Goal: Task Accomplishment & Management: Manage account settings

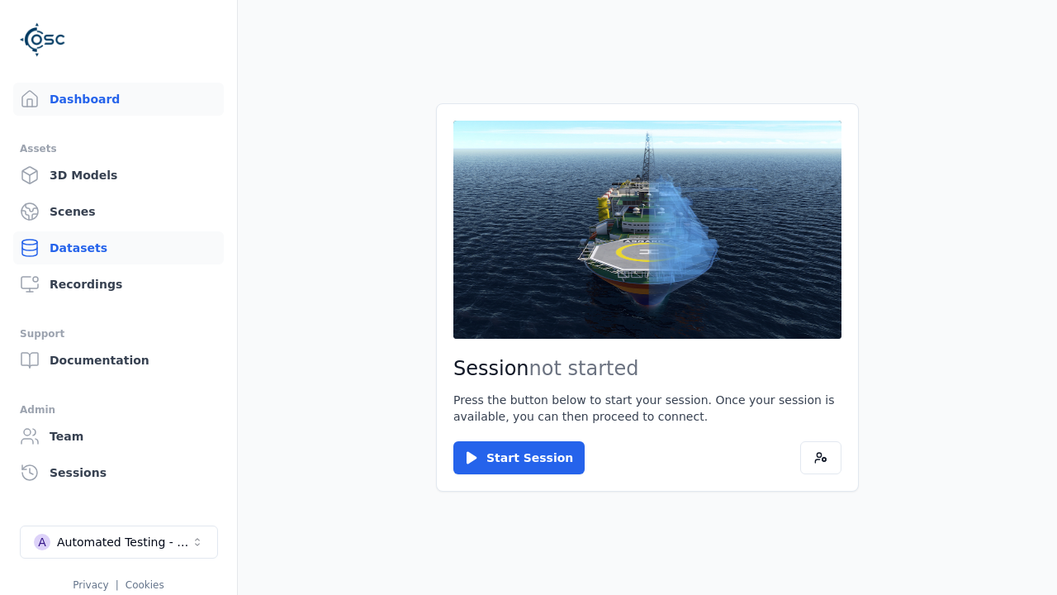
click at [118, 248] on link "Datasets" at bounding box center [118, 247] width 211 height 33
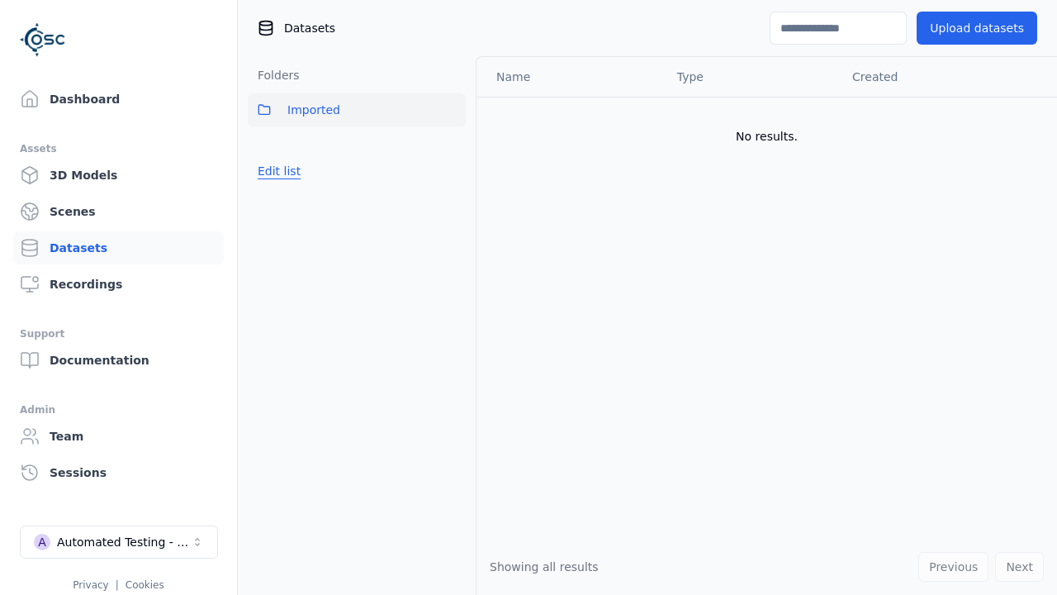
click at [276, 171] on button "Edit list" at bounding box center [279, 171] width 63 height 30
click at [291, 171] on link "Create folder" at bounding box center [296, 171] width 76 height 17
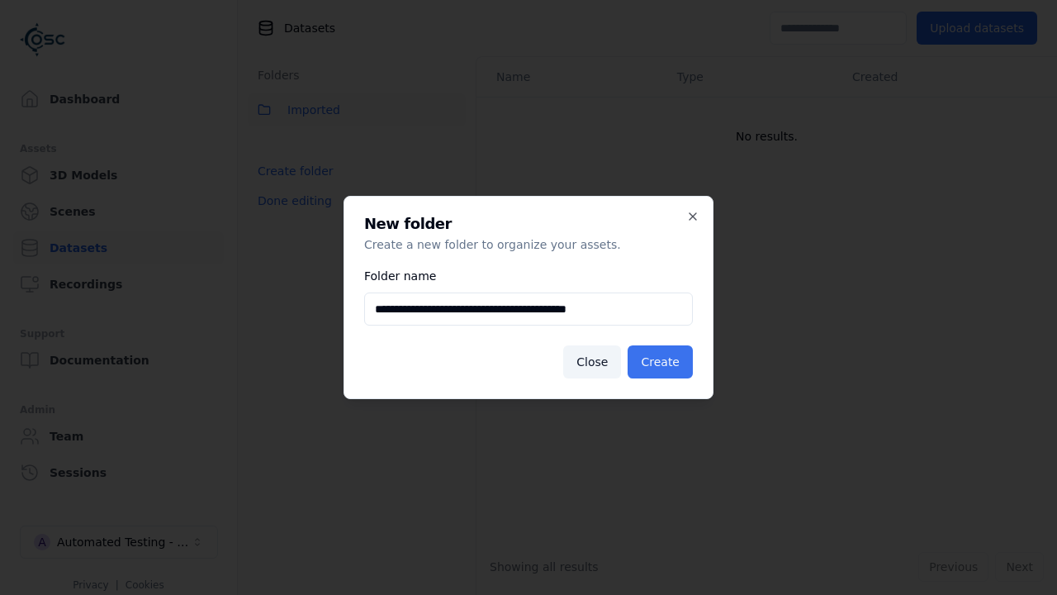
type input "**********"
click at [663, 362] on button "Create" at bounding box center [660, 361] width 65 height 33
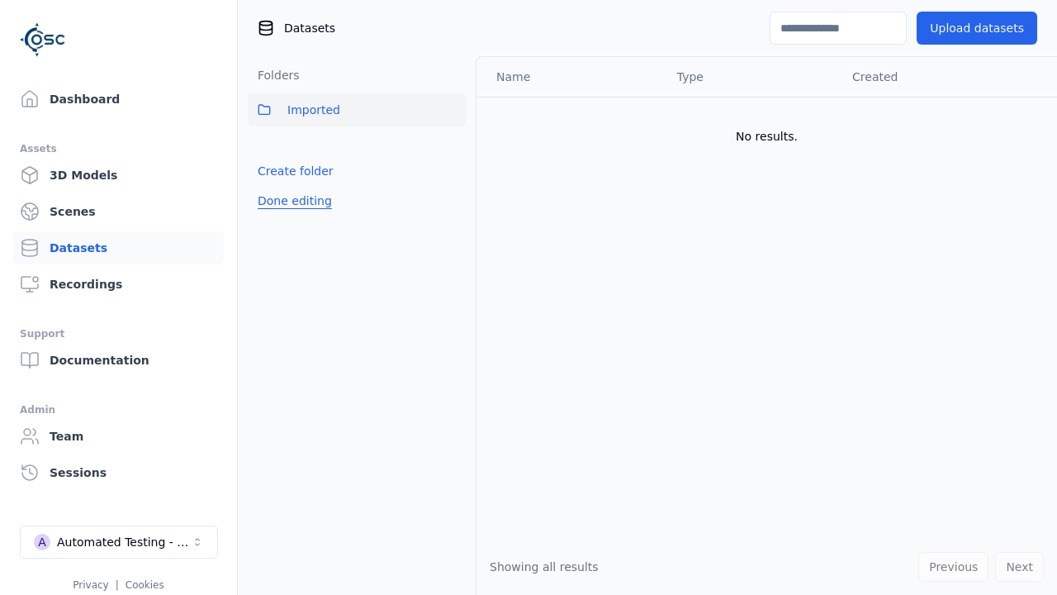
click at [291, 216] on button "Done editing" at bounding box center [295, 201] width 94 height 30
click at [276, 207] on button "Done editing" at bounding box center [295, 201] width 94 height 30
click at [453, 146] on html "Support Dashboard Assets 3D Models Scenes Datasets Recordings Support Documenta…" at bounding box center [528, 297] width 1057 height 595
click at [452, 206] on div "Rename" at bounding box center [458, 206] width 111 height 26
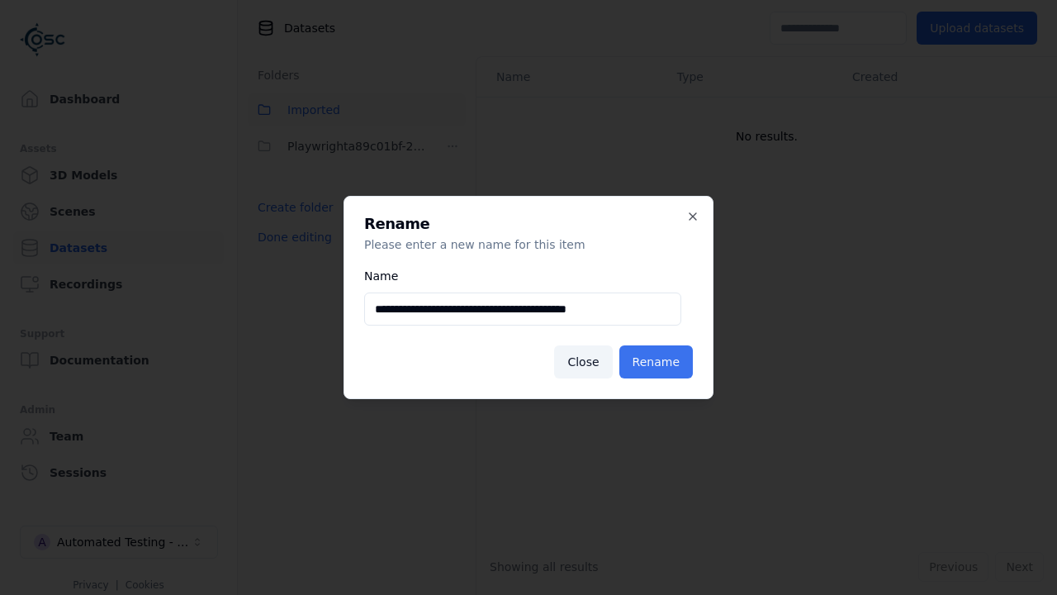
click at [522, 309] on input "**********" at bounding box center [522, 308] width 317 height 33
type input "**********"
click at [659, 362] on button "Rename" at bounding box center [655, 361] width 73 height 33
click at [291, 237] on button "Done editing" at bounding box center [295, 237] width 94 height 30
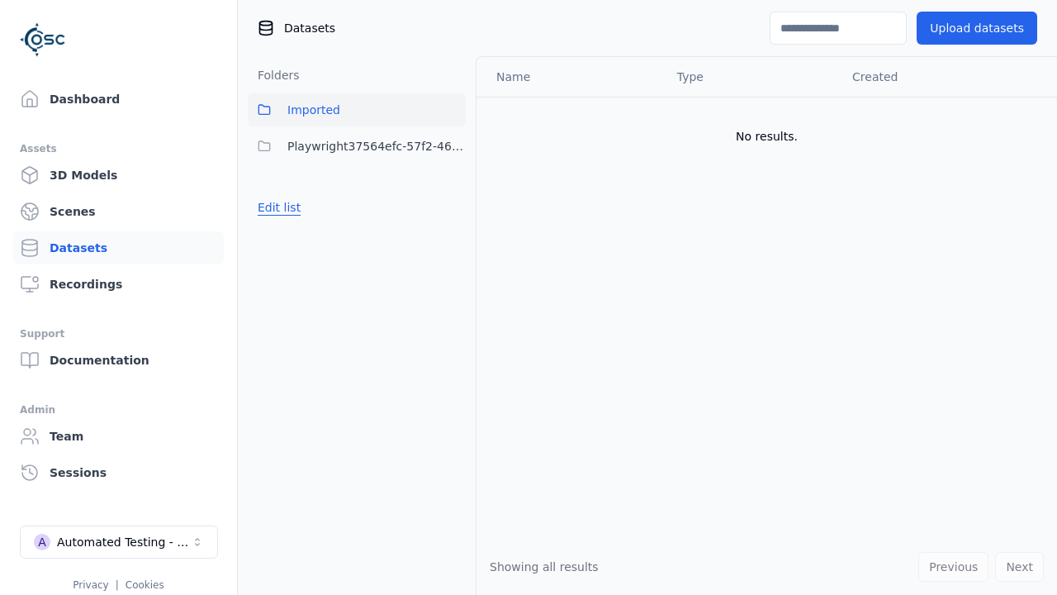
click at [276, 207] on button "Edit list" at bounding box center [279, 207] width 63 height 30
click at [453, 146] on html "Support Dashboard Assets 3D Models Scenes Datasets Recordings Support Documenta…" at bounding box center [528, 297] width 1057 height 595
click at [452, 232] on div "Delete" at bounding box center [458, 233] width 111 height 26
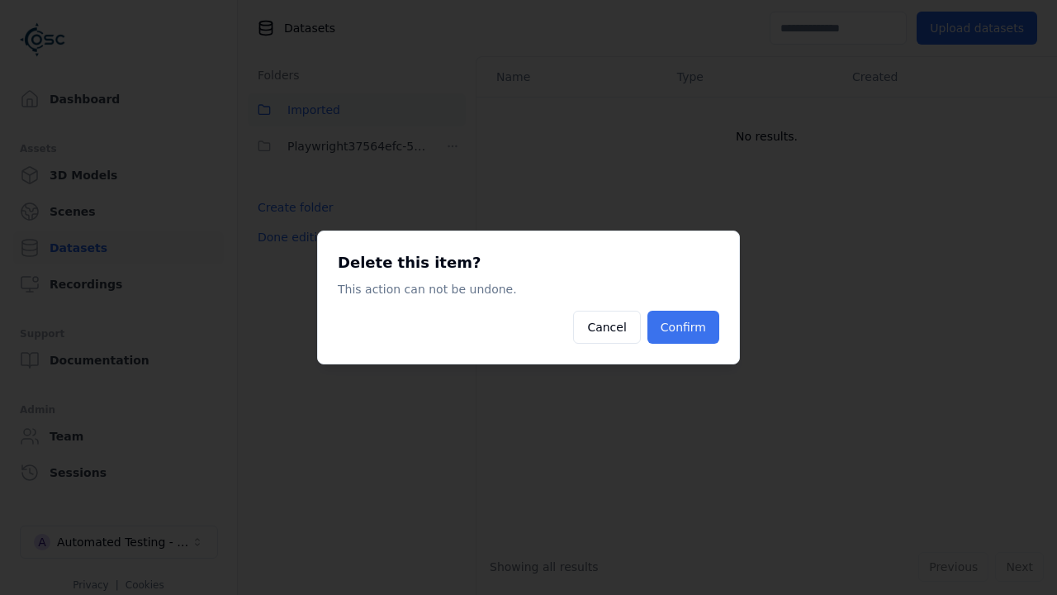
click at [685, 327] on button "Confirm" at bounding box center [683, 326] width 72 height 33
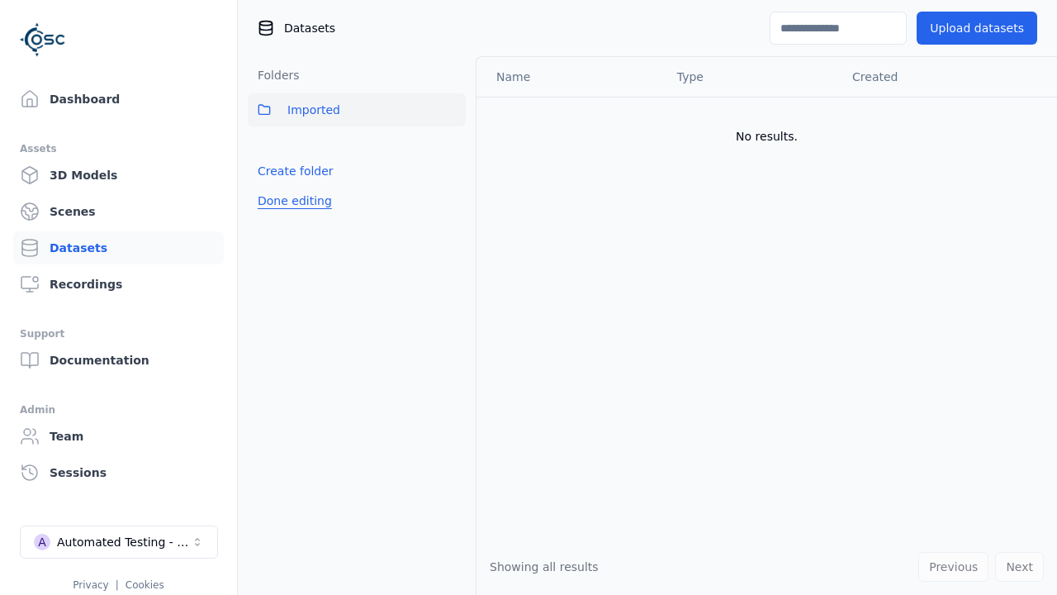
click at [291, 201] on button "Done editing" at bounding box center [295, 201] width 94 height 30
